Goal: Navigation & Orientation: Find specific page/section

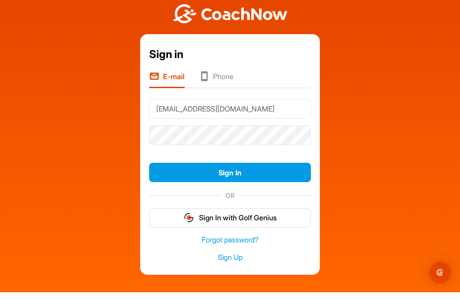
type input "[EMAIL_ADDRESS][DOMAIN_NAME]"
click at [425, 89] on div "Sign in E-mail Phone [EMAIL_ADDRESS][DOMAIN_NAME] Sign In OR Sign In with Golf …" at bounding box center [229, 140] width 451 height 281
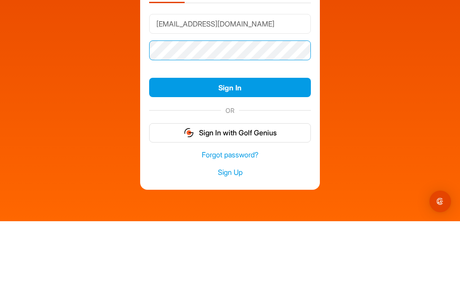
scroll to position [13, 0]
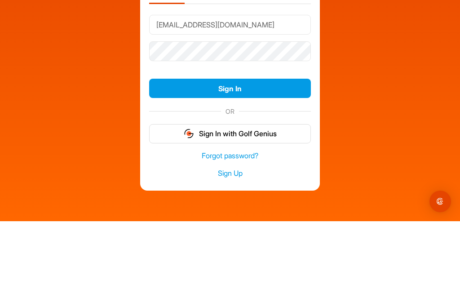
click at [299, 156] on button "Sign In" at bounding box center [230, 165] width 162 height 19
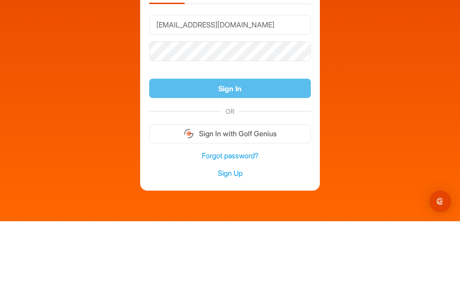
scroll to position [29, 0]
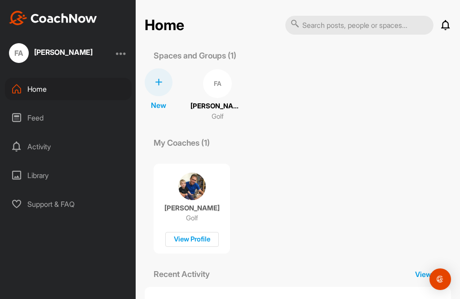
scroll to position [2, 0]
click at [230, 54] on p "Spaces and Groups (1)" at bounding box center [195, 56] width 101 height 12
click at [34, 116] on div "Feed" at bounding box center [68, 118] width 127 height 22
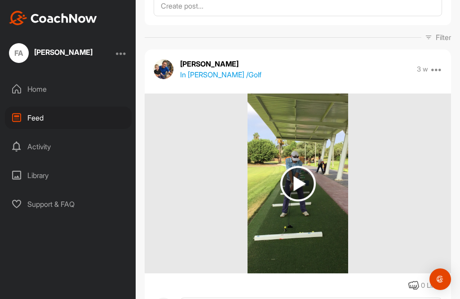
scroll to position [64, 0]
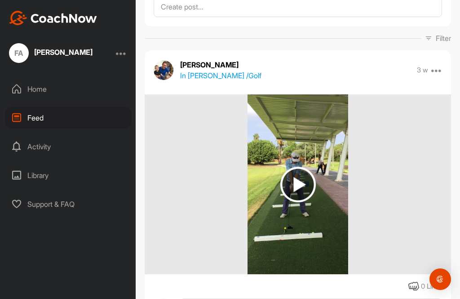
click at [18, 144] on icon at bounding box center [16, 146] width 11 height 11
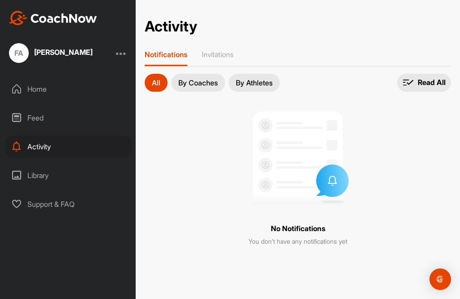
click at [35, 172] on div "Library" at bounding box center [68, 175] width 127 height 22
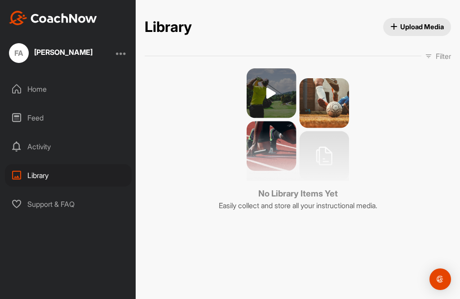
click at [27, 211] on div "Support & FAQ" at bounding box center [68, 204] width 127 height 22
click at [24, 88] on div "Home" at bounding box center [68, 89] width 127 height 22
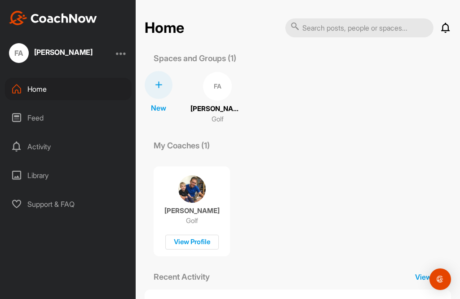
click at [198, 214] on p "[PERSON_NAME]" at bounding box center [192, 210] width 55 height 9
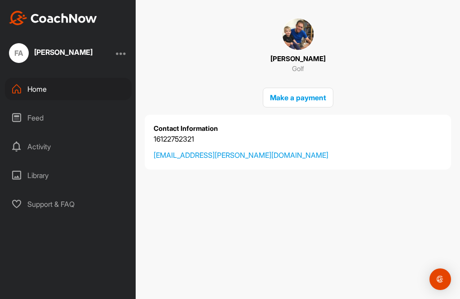
click at [294, 40] on img at bounding box center [298, 34] width 32 height 32
click at [305, 59] on p "[PERSON_NAME]" at bounding box center [298, 59] width 55 height 10
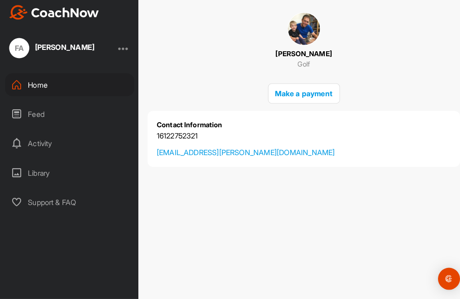
click at [30, 107] on div "Feed" at bounding box center [68, 118] width 127 height 22
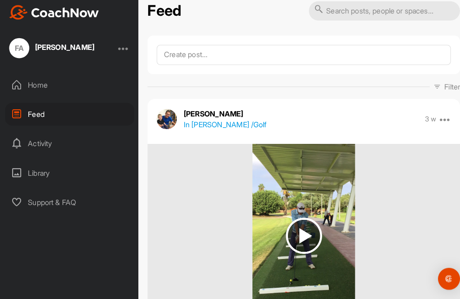
scroll to position [13, 0]
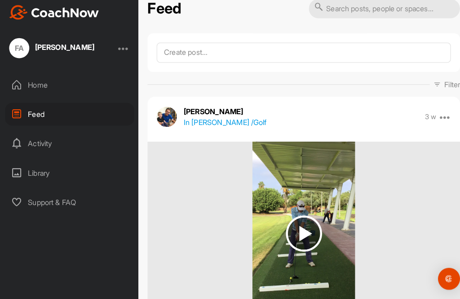
click at [27, 140] on div "Activity" at bounding box center [68, 146] width 127 height 22
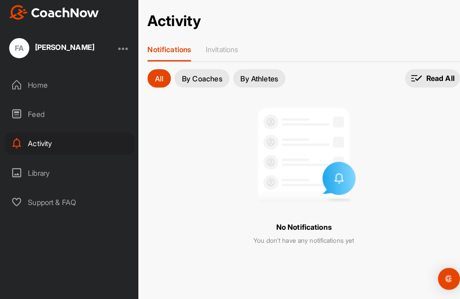
click at [28, 164] on div "Library" at bounding box center [68, 175] width 127 height 22
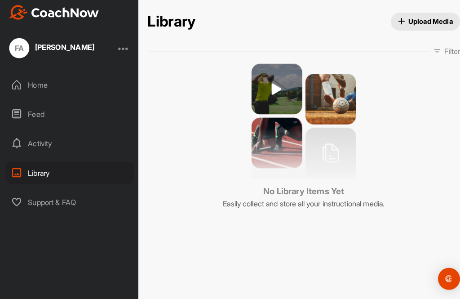
click at [18, 199] on icon at bounding box center [16, 204] width 11 height 11
